Goal: Find specific page/section: Find specific page/section

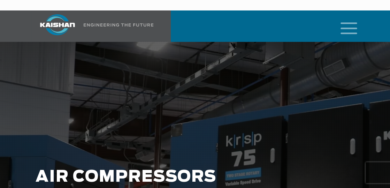
click at [346, 17] on icon "mobile menu" at bounding box center [349, 28] width 22 height 22
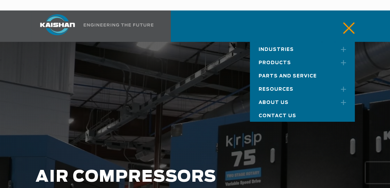
click at [283, 69] on link "Parts and Service" at bounding box center [302, 74] width 105 height 13
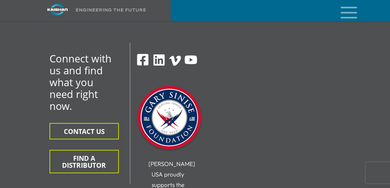
scroll to position [1049, 0]
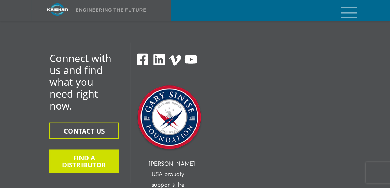
click at [69, 149] on button "FIND A DISTRIBUTOR" at bounding box center [83, 160] width 69 height 23
